Goal: Check status: Check status

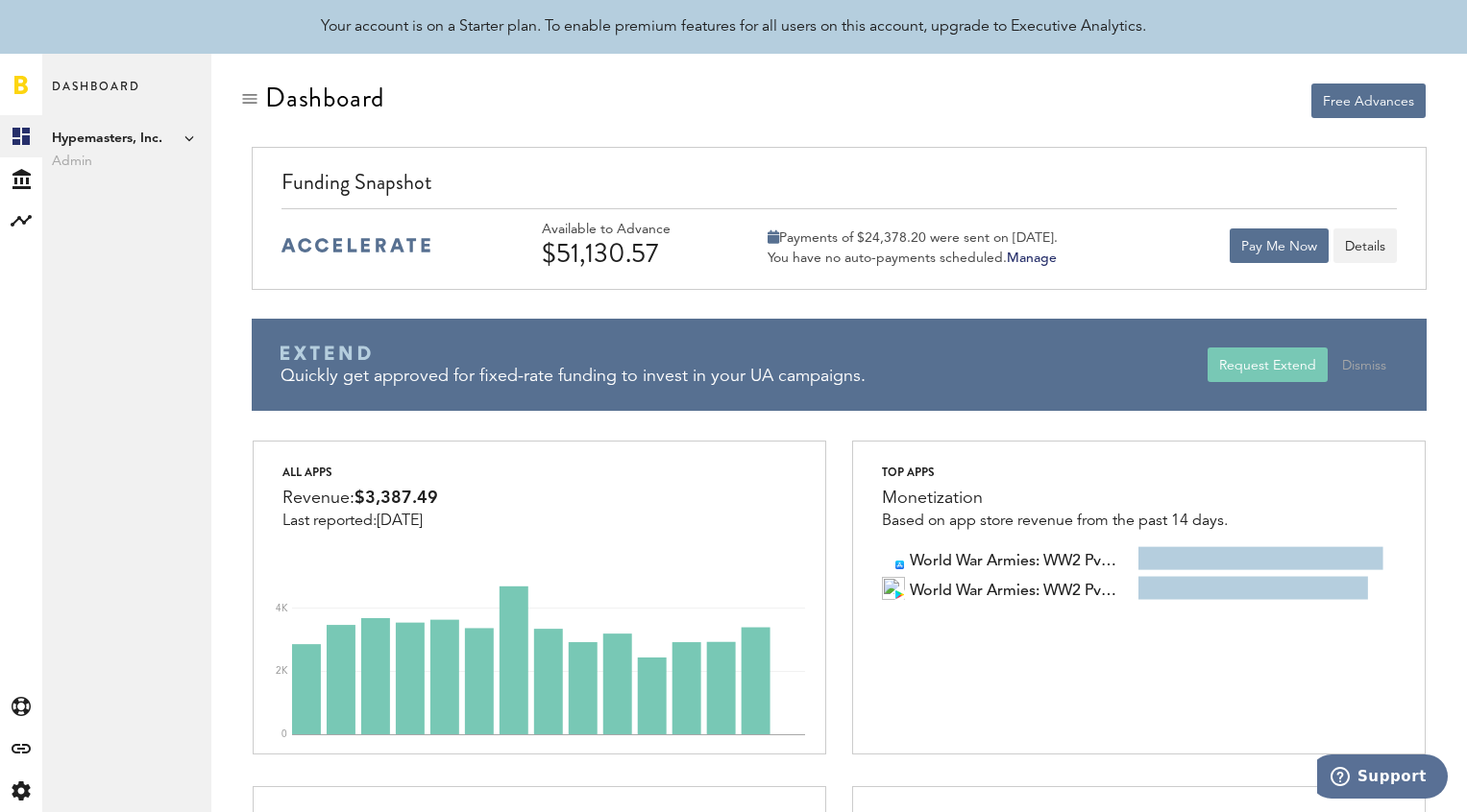
click at [99, 163] on span "Admin" at bounding box center [127, 161] width 150 height 23
click at [26, 174] on icon at bounding box center [22, 179] width 18 height 20
click at [137, 180] on link "Transactions" at bounding box center [126, 179] width 169 height 42
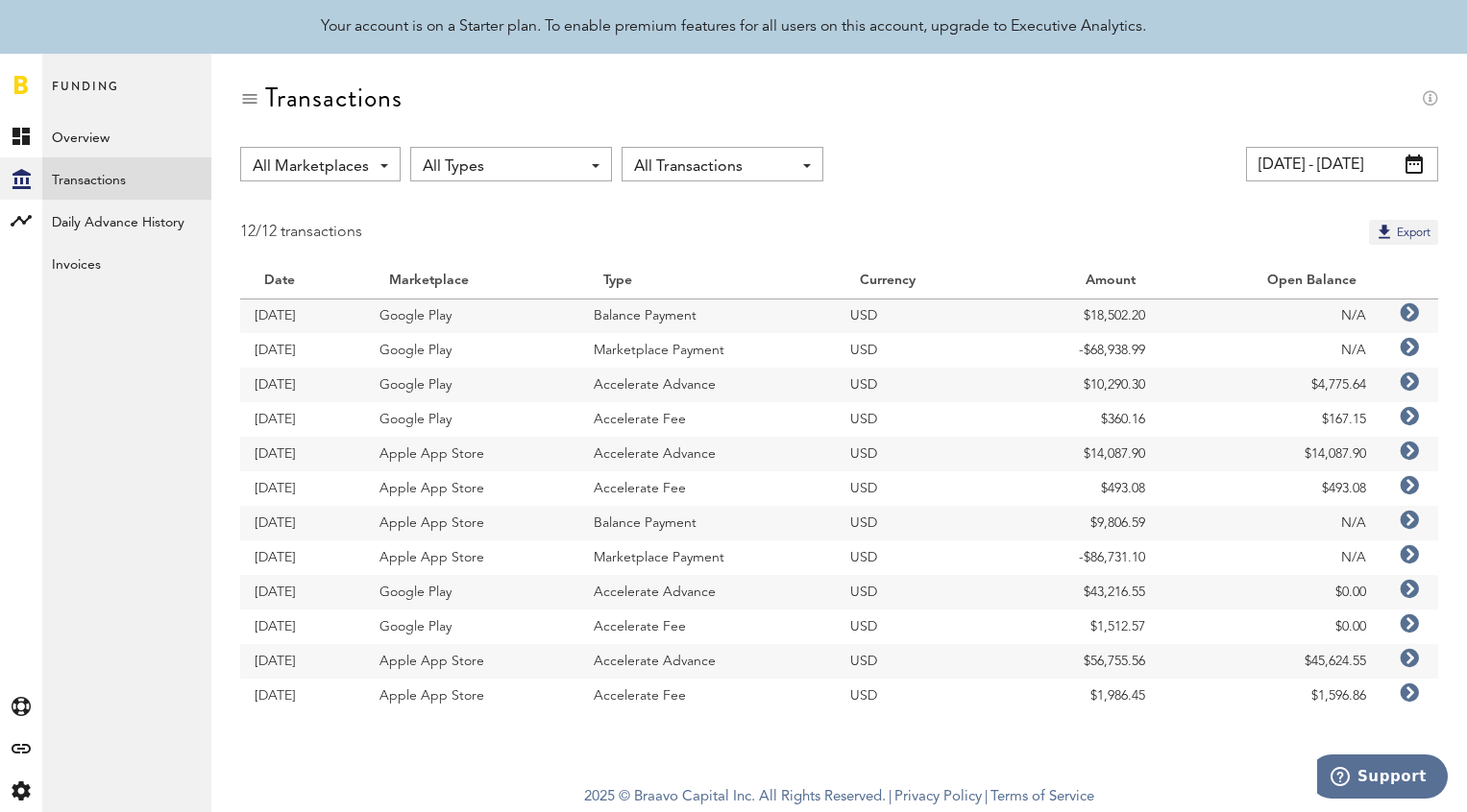
click at [1413, 347] on icon at bounding box center [1409, 347] width 19 height 19
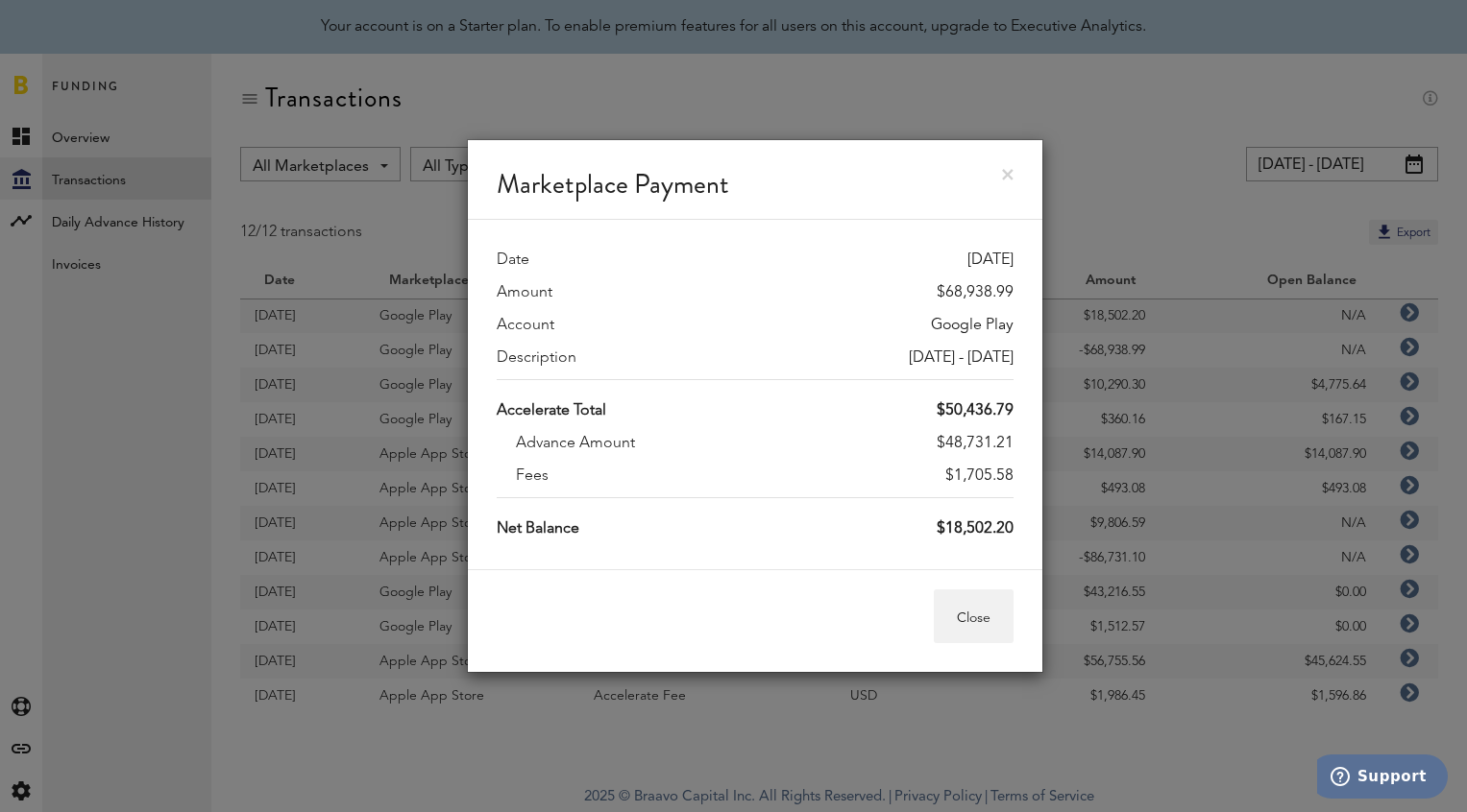
click at [980, 488] on div "Accelerate Total $50,436.79 Advance Amount $48,731.21 Fees $1,705.58" at bounding box center [755, 438] width 517 height 118
click at [1003, 173] on link at bounding box center [1008, 175] width 12 height 12
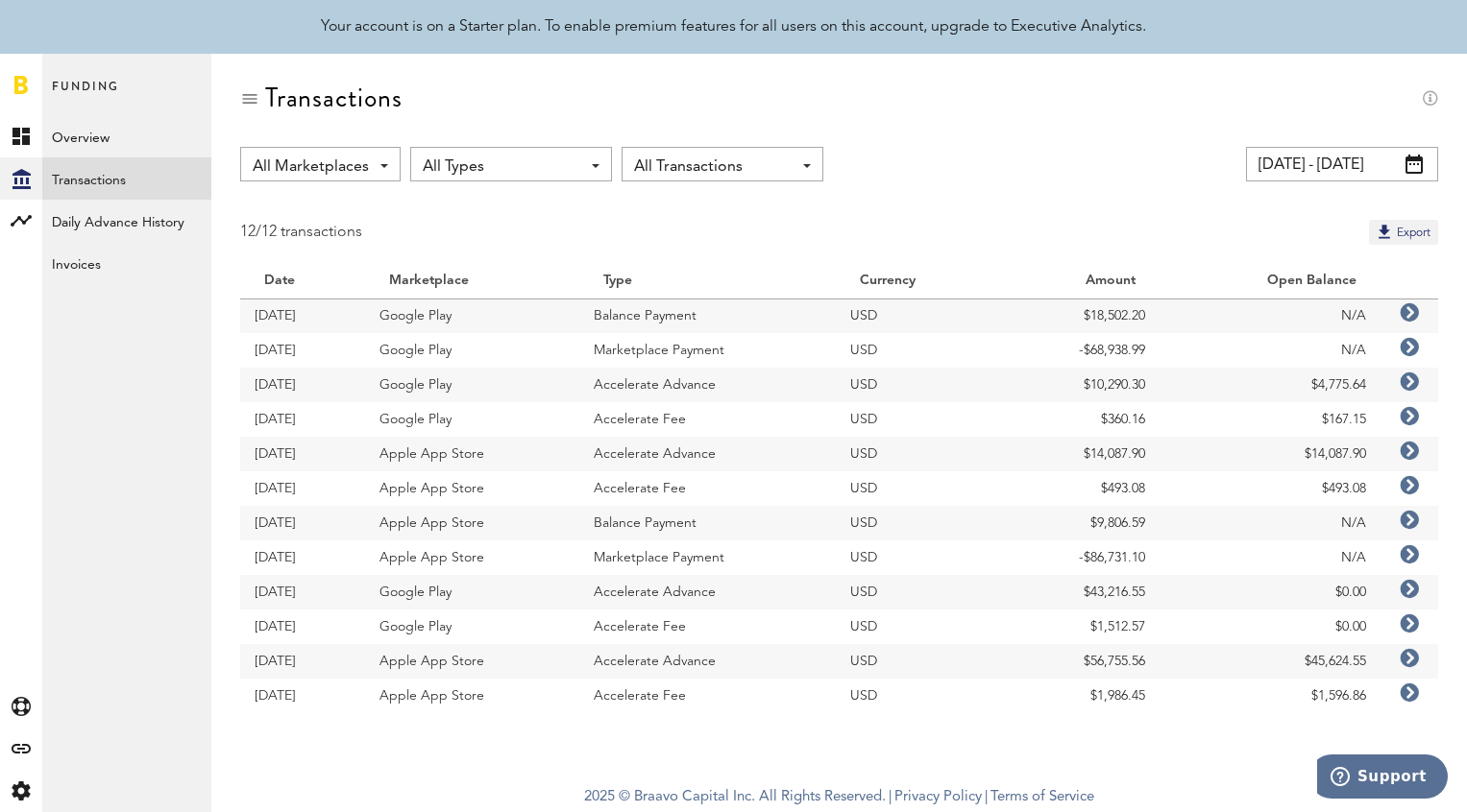
click at [1410, 414] on icon at bounding box center [1409, 416] width 19 height 19
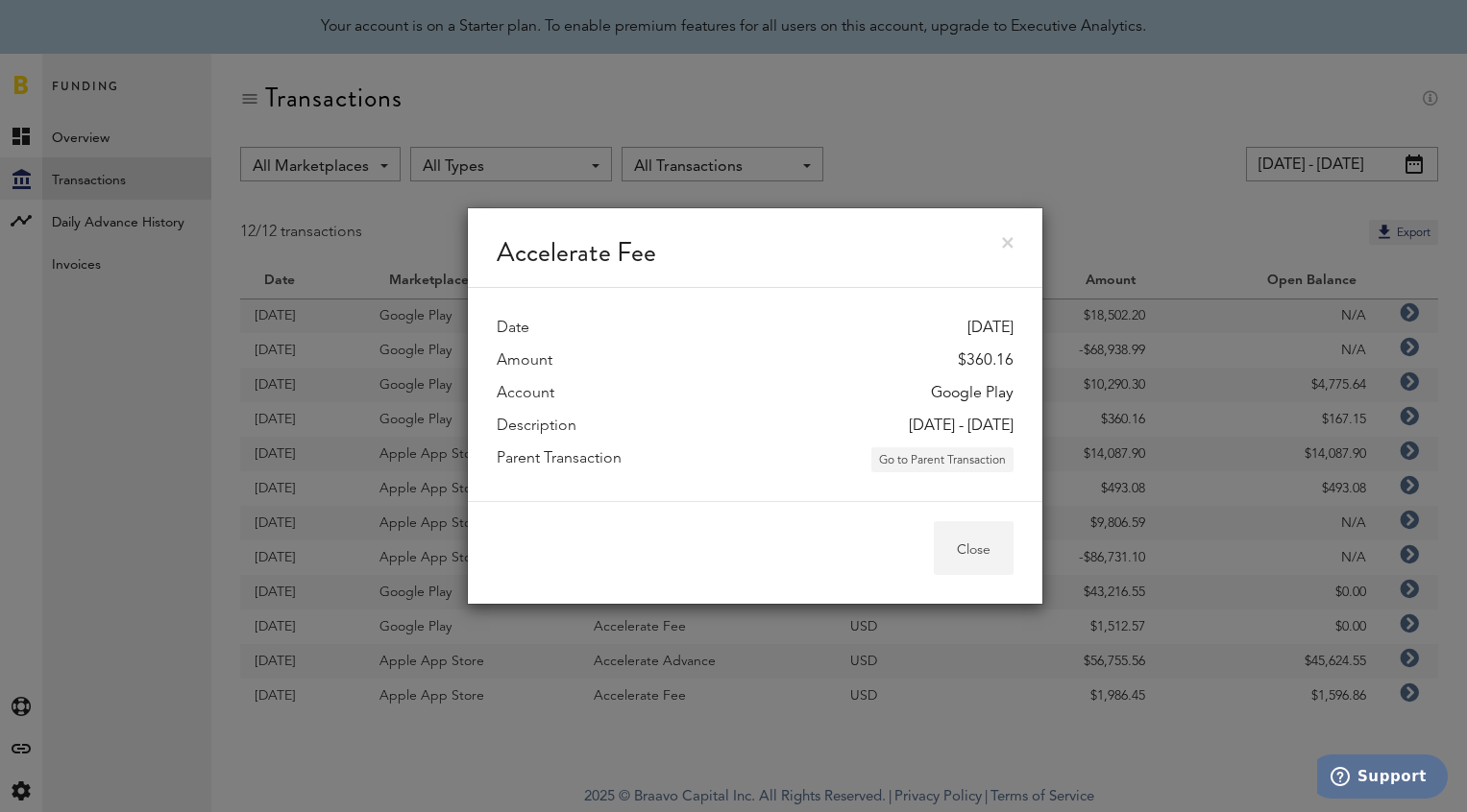
drag, startPoint x: 973, startPoint y: 565, endPoint x: 961, endPoint y: 451, distance: 114.6
click at [961, 455] on div "Accelerate Fee Date [DATE] Amount $360.16 Account Google Play Description [DATE…" at bounding box center [755, 406] width 577 height 398
click at [961, 451] on button "Go to Parent Transaction" at bounding box center [943, 460] width 142 height 25
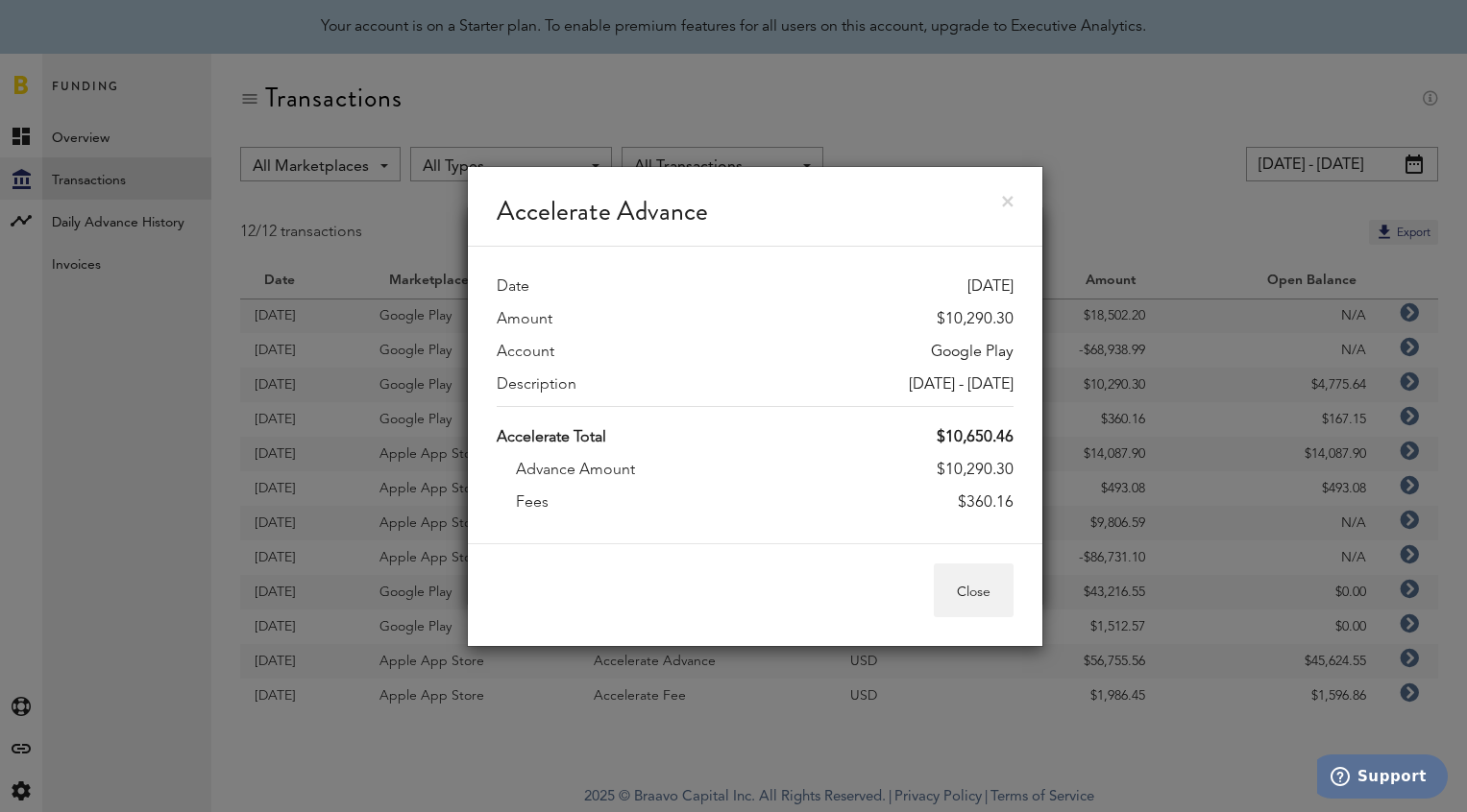
click at [1006, 199] on link at bounding box center [1008, 202] width 12 height 12
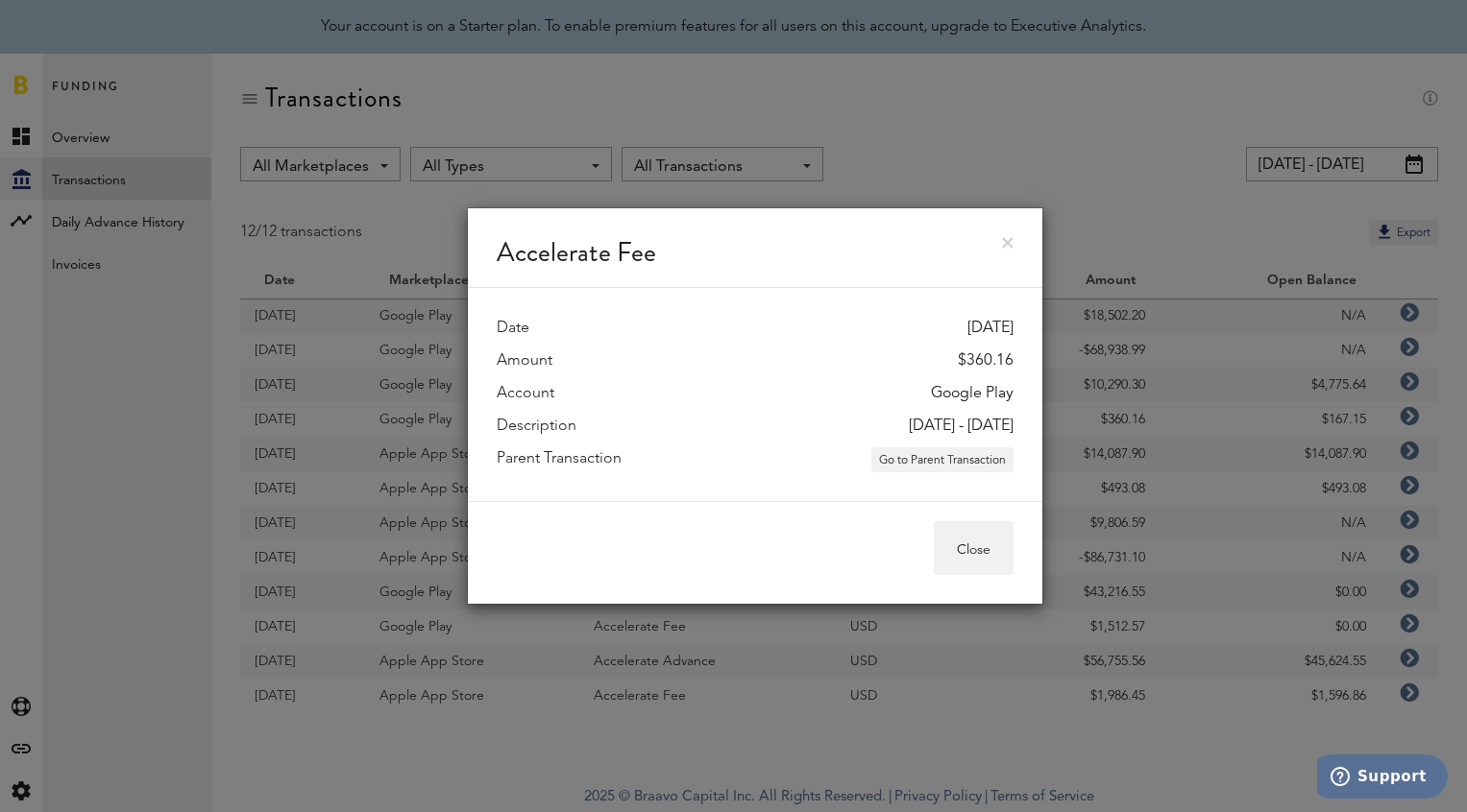
click at [161, 120] on div "Accelerate Fee Date [DATE] Amount $360.16 Account Google Play Description [DATE…" at bounding box center [754, 406] width 1425 height 812
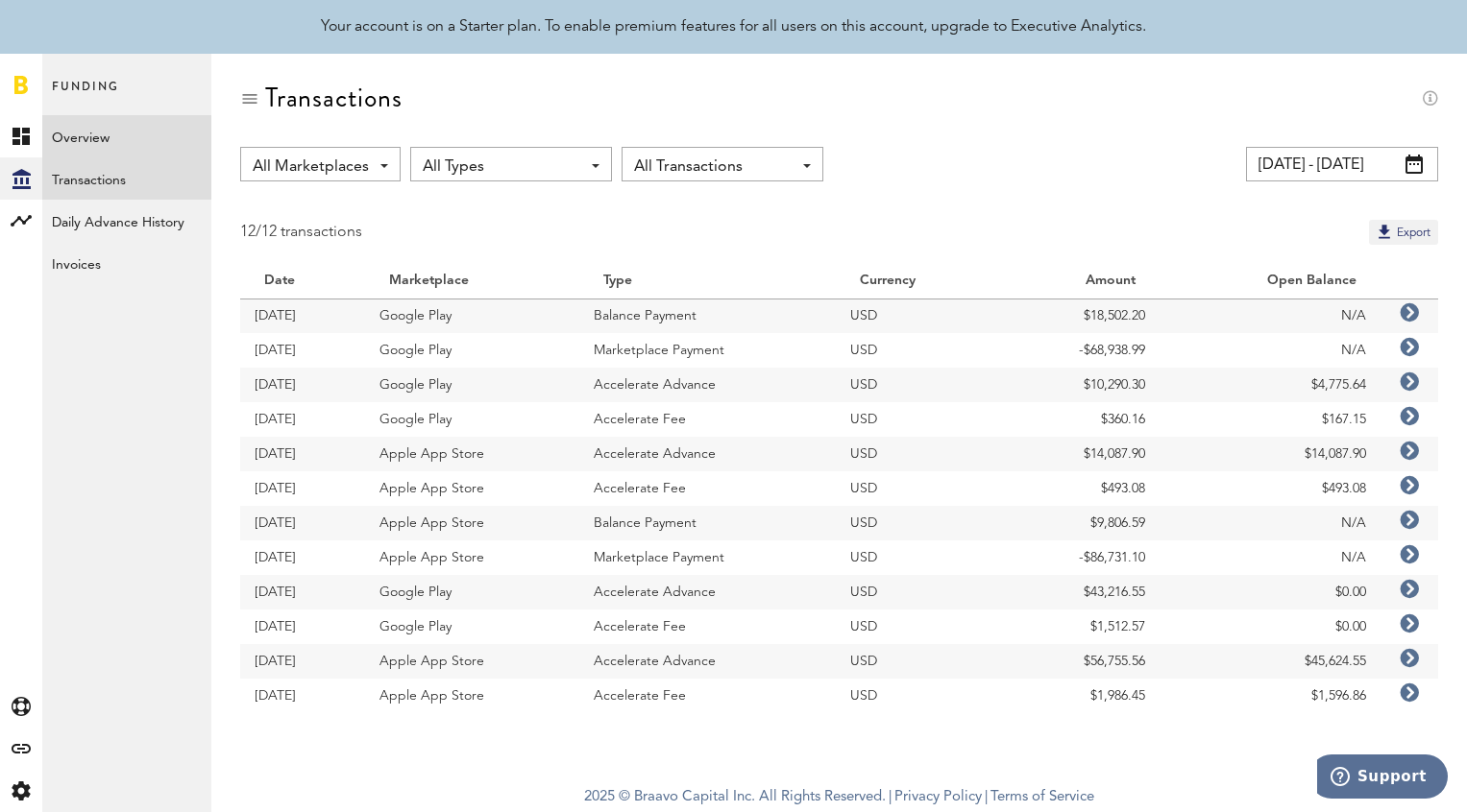
click at [147, 126] on link "Overview" at bounding box center [126, 136] width 169 height 42
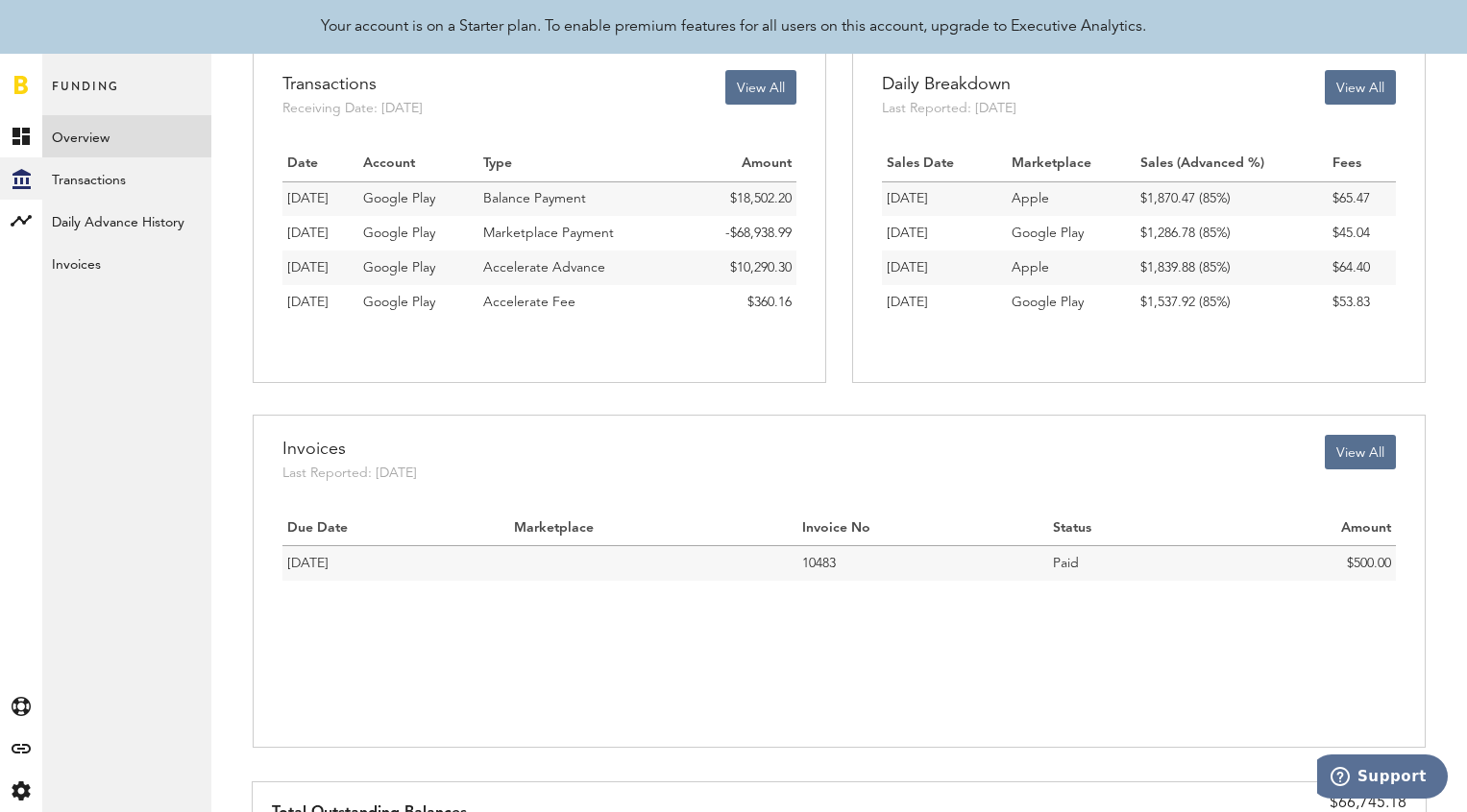
scroll to position [368, 0]
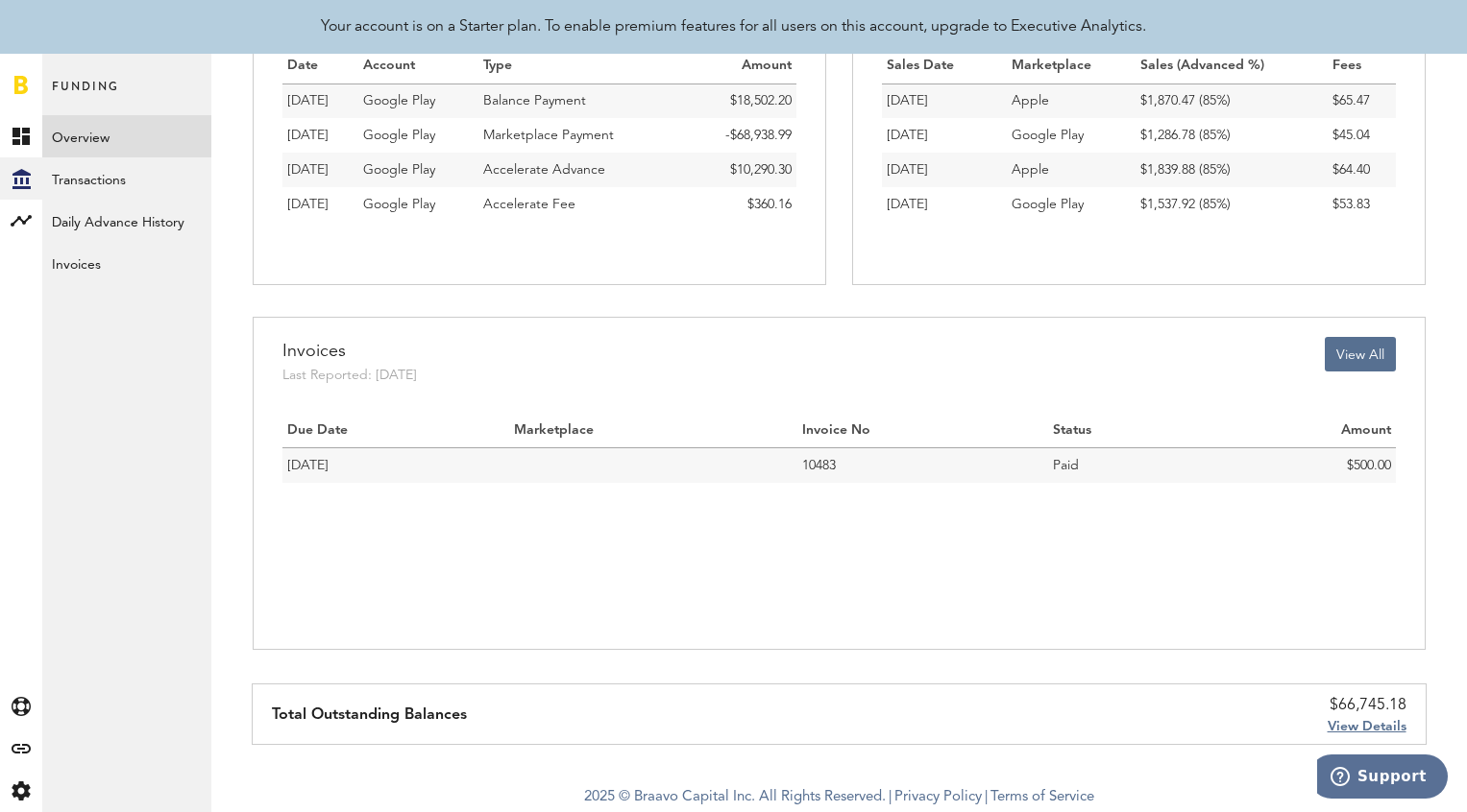
click at [1357, 728] on span "View Details" at bounding box center [1367, 727] width 79 height 14
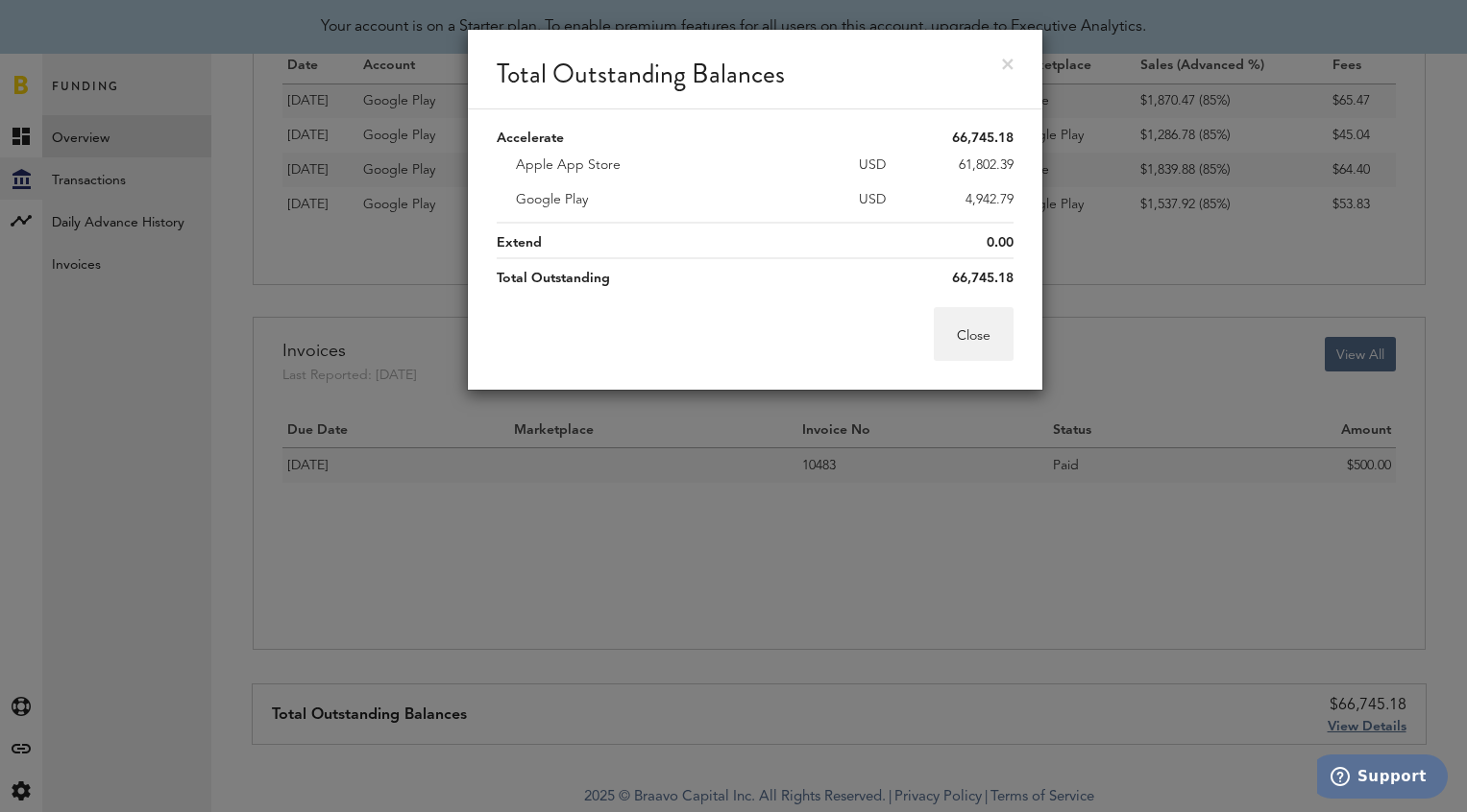
click at [1013, 199] on div "Accelerate 66,745.18 Apple App Store USD 61,802.39 Google Play USD 4,942.79 Ext…" at bounding box center [755, 208] width 575 height 198
click at [983, 350] on button "Close" at bounding box center [973, 333] width 80 height 54
